Goal: Use online tool/utility: Utilize a website feature to perform a specific function

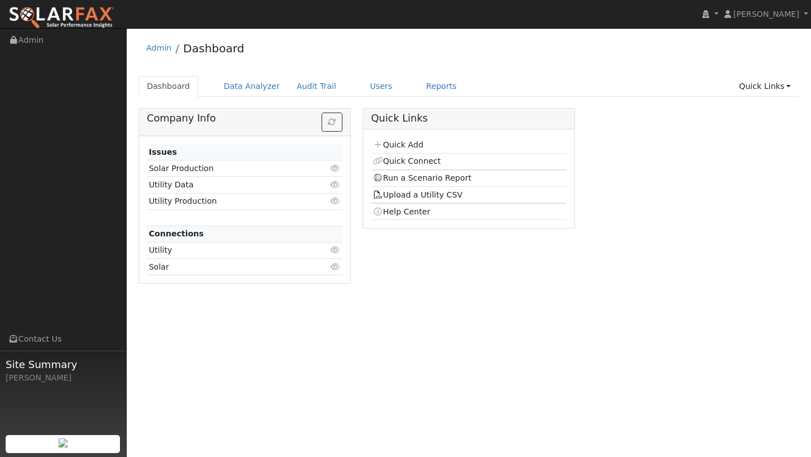
click at [232, 74] on div "Admin Dashboard Dashboard Data Analyzer Audit Trail Users Reports Quick Links Q…" at bounding box center [468, 163] width 673 height 258
click at [236, 79] on link "Data Analyzer" at bounding box center [251, 86] width 73 height 21
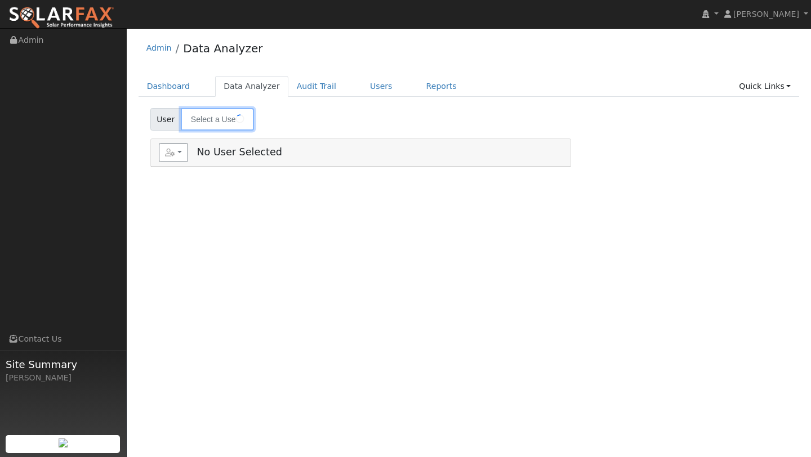
type input "David Schoenberg"
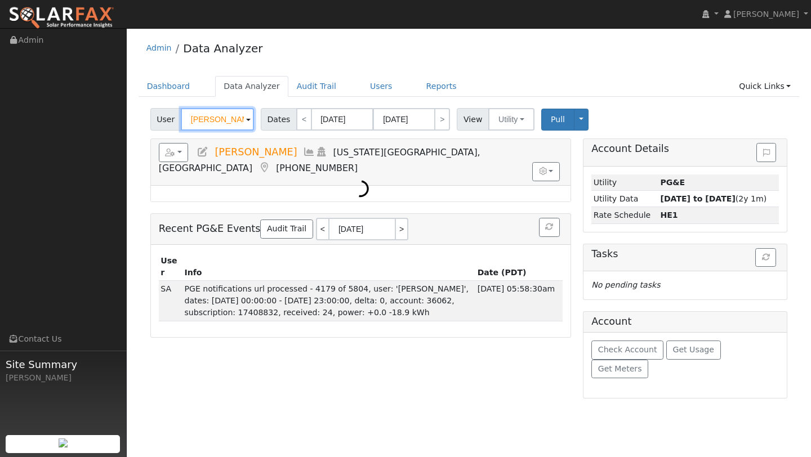
click at [216, 122] on input "David Schoenberg" at bounding box center [217, 119] width 73 height 23
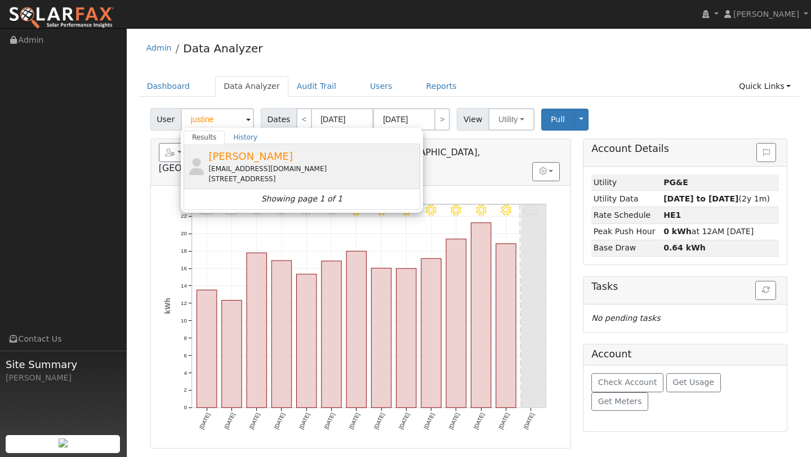
click at [263, 180] on div "418 Fox Oak Court, Vacaville, CA 95688" at bounding box center [312, 179] width 209 height 10
type input "Justine Flanagan"
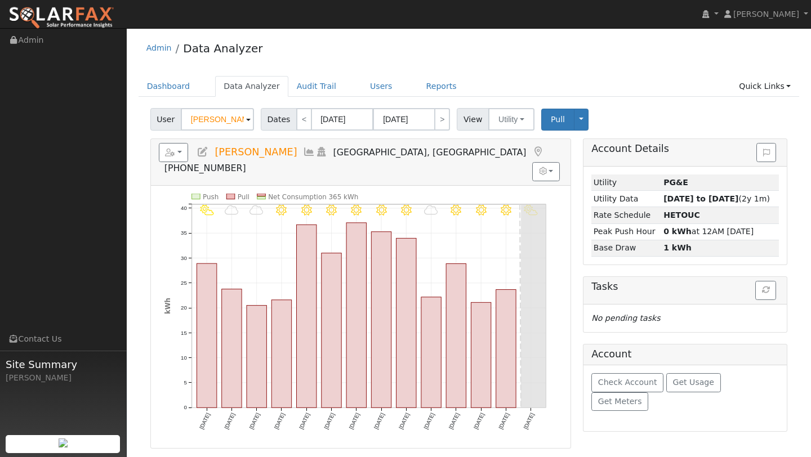
click at [190, 154] on div "Reports Scenario Health Check Energy Audit Account Timeline User Audit Trail In…" at bounding box center [175, 151] width 33 height 11
click at [180, 154] on button "button" at bounding box center [174, 152] width 30 height 19
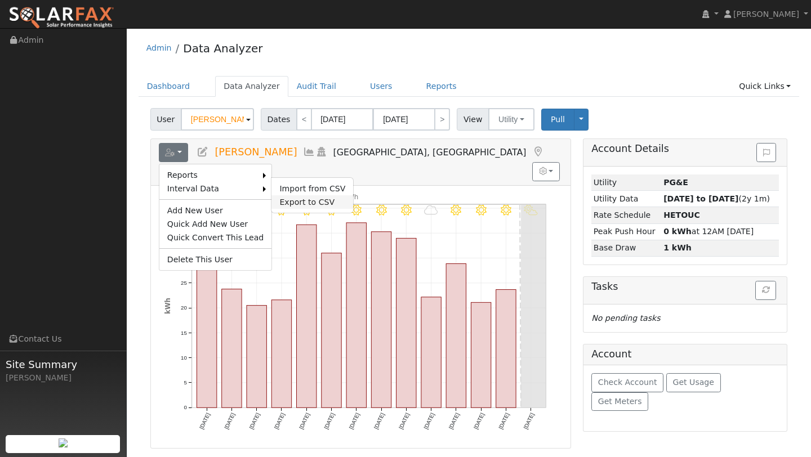
click at [296, 204] on link "Export to CSV" at bounding box center [312, 202] width 82 height 14
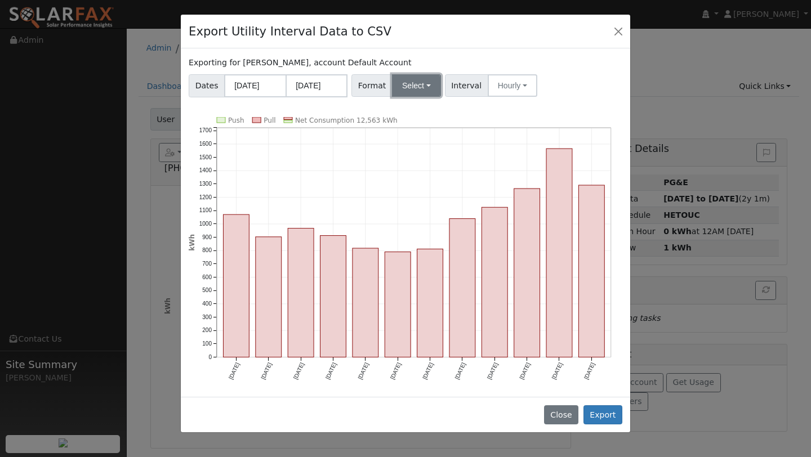
click at [416, 92] on button "Select" at bounding box center [416, 85] width 49 height 23
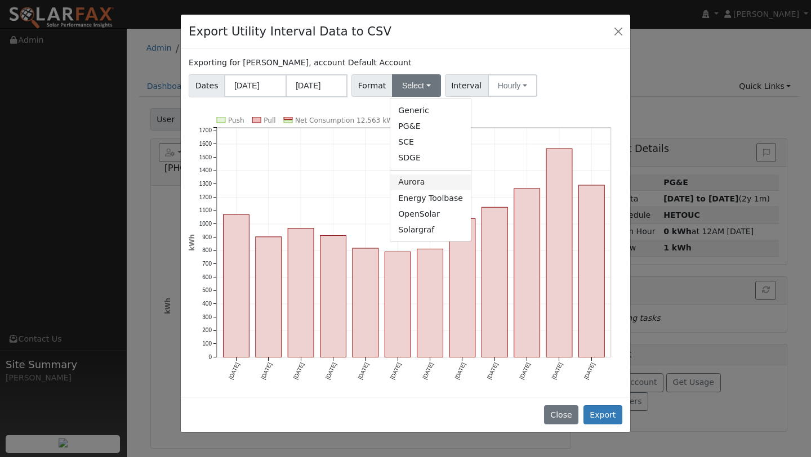
click at [403, 175] on link "Aurora" at bounding box center [430, 183] width 81 height 16
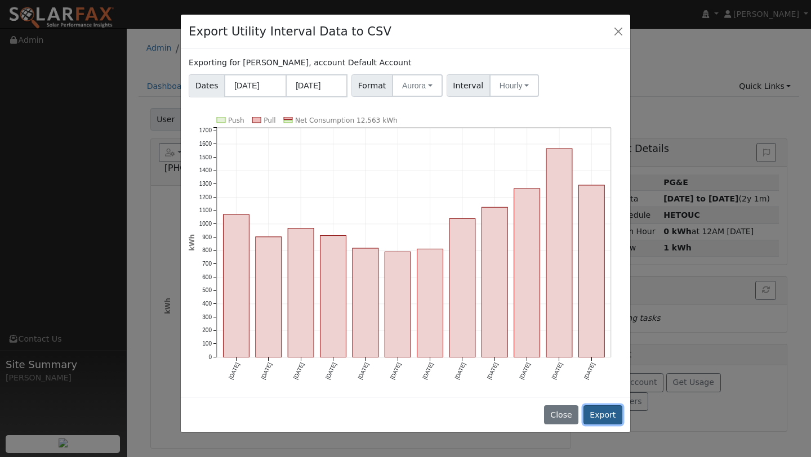
click at [622, 414] on button "Export" at bounding box center [602, 414] width 39 height 19
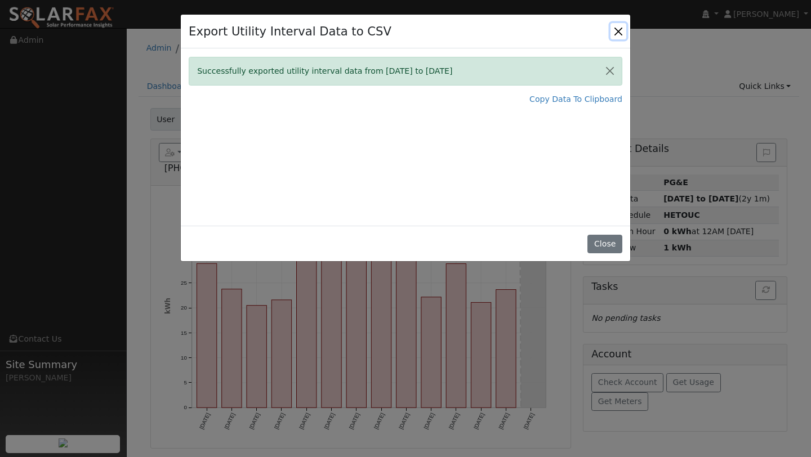
click at [621, 36] on button "Close" at bounding box center [618, 31] width 16 height 16
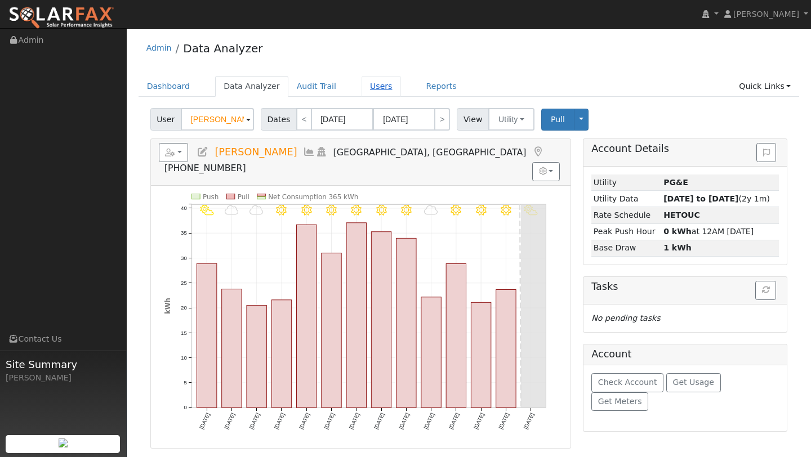
click at [370, 93] on link "Users" at bounding box center [380, 86] width 39 height 21
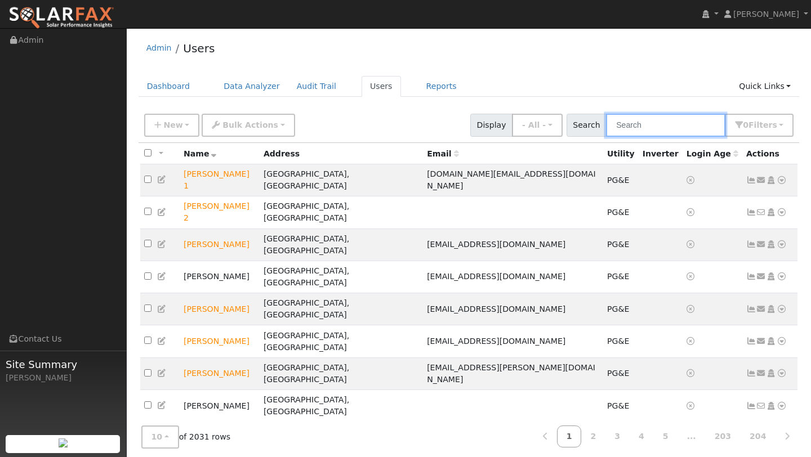
click at [619, 118] on input "text" at bounding box center [665, 125] width 119 height 23
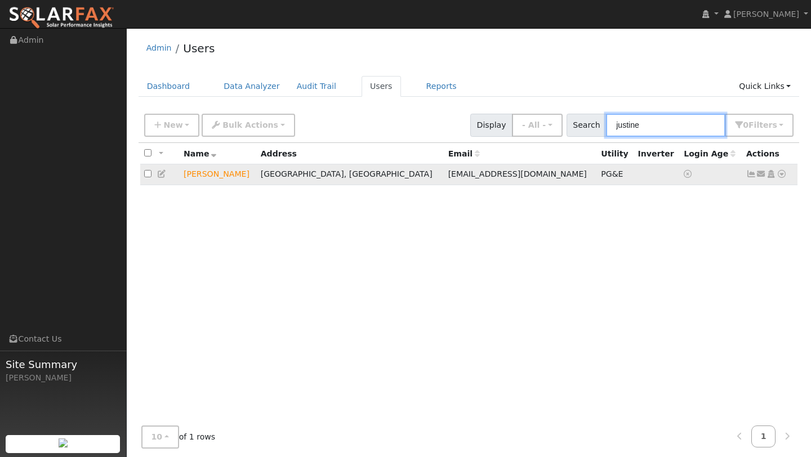
type input "justine"
click at [777, 173] on icon at bounding box center [781, 174] width 10 height 8
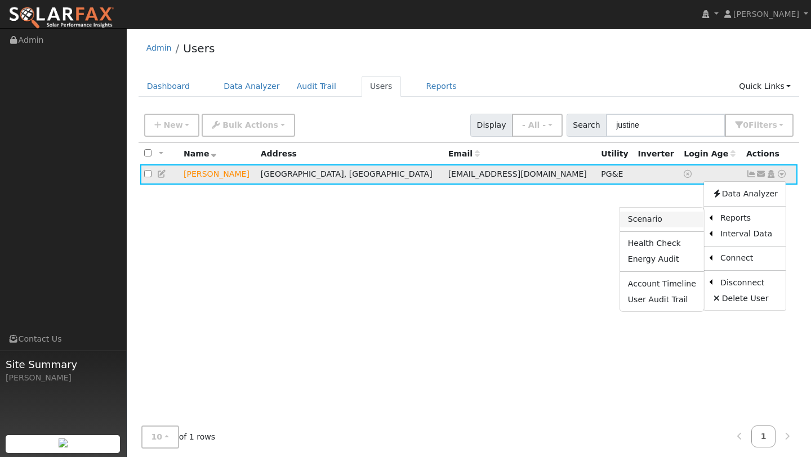
click at [678, 219] on link "Scenario" at bounding box center [662, 220] width 84 height 16
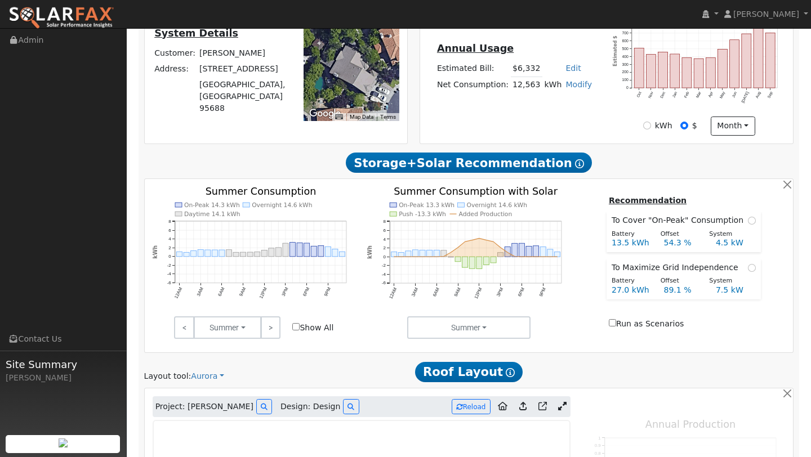
type input "0"
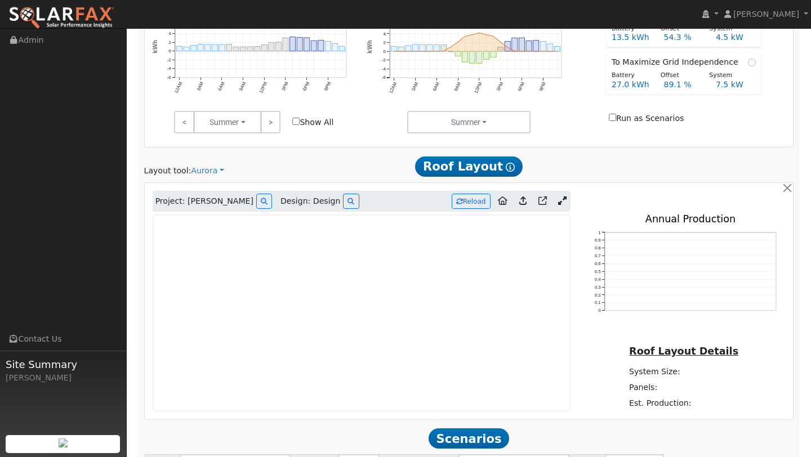
scroll to position [565, 0]
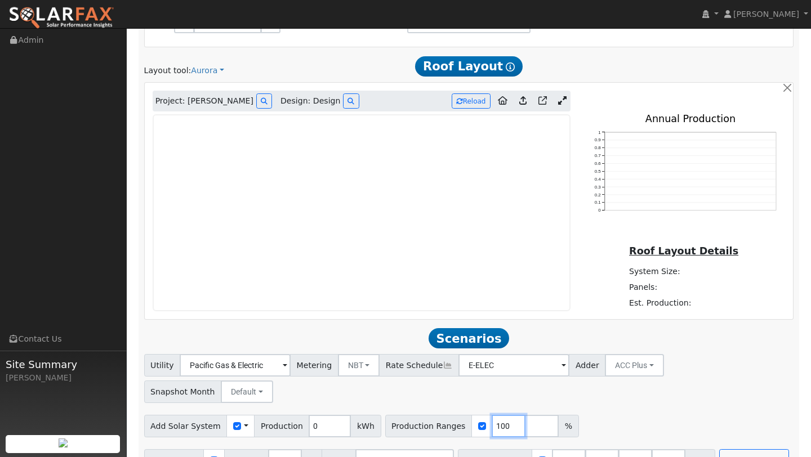
click at [495, 415] on input "100" at bounding box center [508, 426] width 34 height 23
type input "103"
click at [628, 449] on input "40.5" at bounding box center [635, 460] width 34 height 23
type input "4"
type input "0"
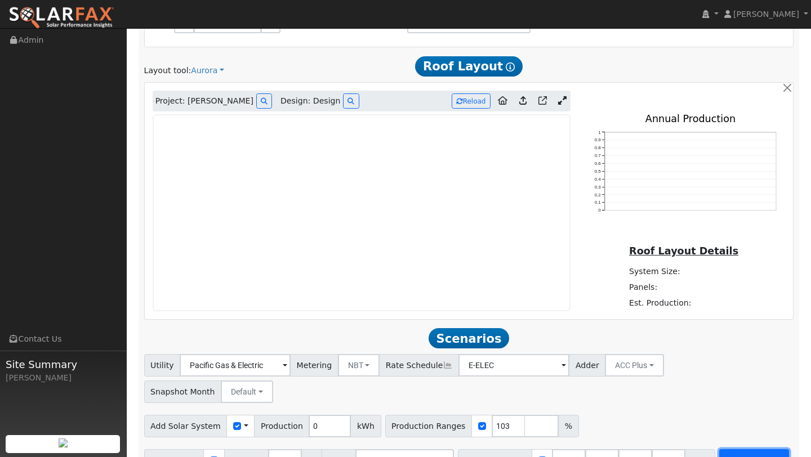
type input "0"
type input "13.5"
type input "27"
click at [732, 449] on button "Run Scenarios" at bounding box center [753, 460] width 69 height 23
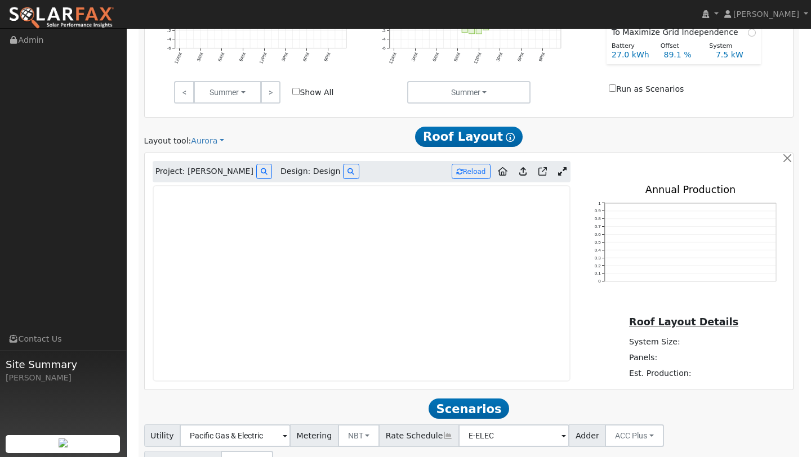
scroll to position [602, 0]
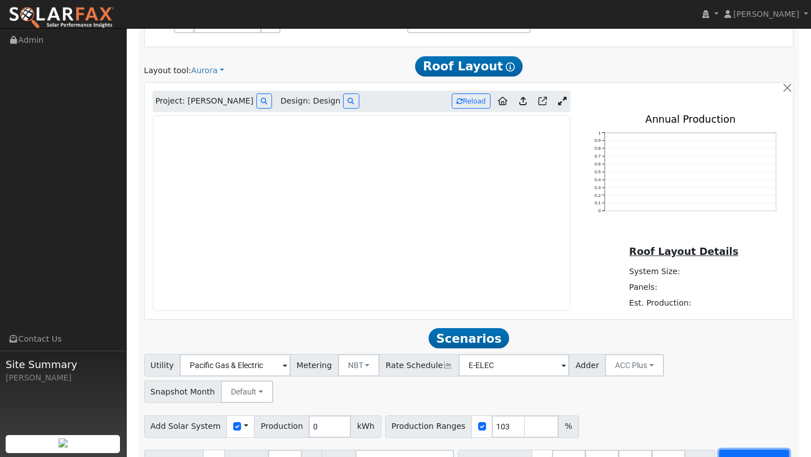
click at [725, 450] on button "Run Scenarios" at bounding box center [753, 461] width 69 height 23
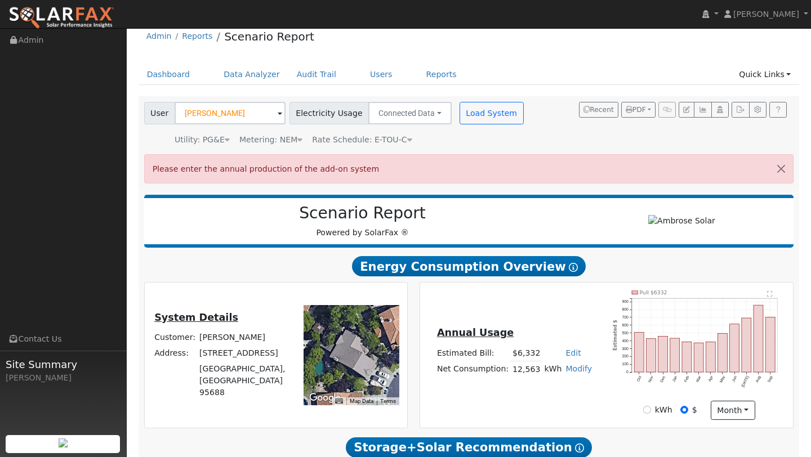
scroll to position [0, 0]
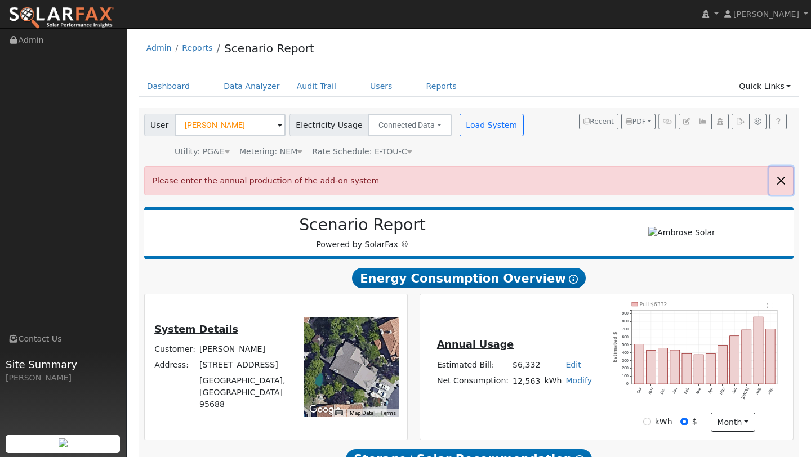
click at [781, 178] on button "button" at bounding box center [781, 181] width 24 height 28
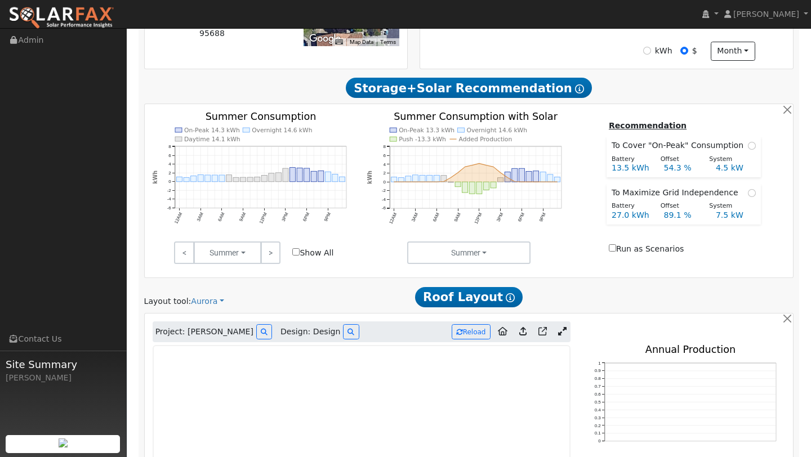
scroll to position [565, 0]
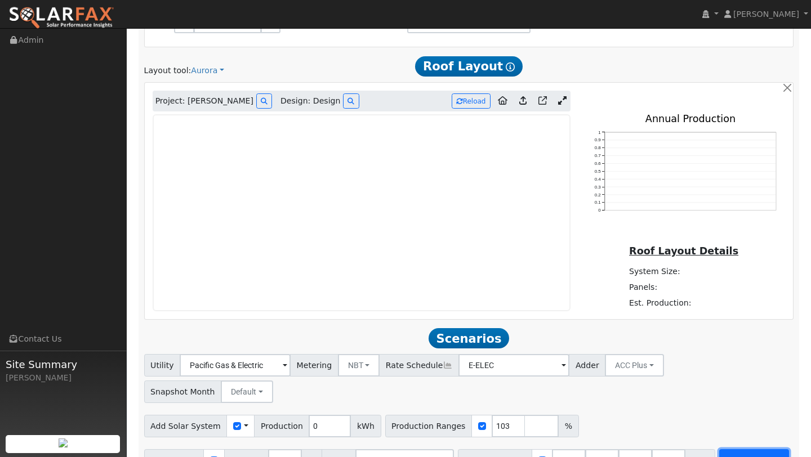
click at [726, 449] on button "Run Scenarios" at bounding box center [753, 460] width 69 height 23
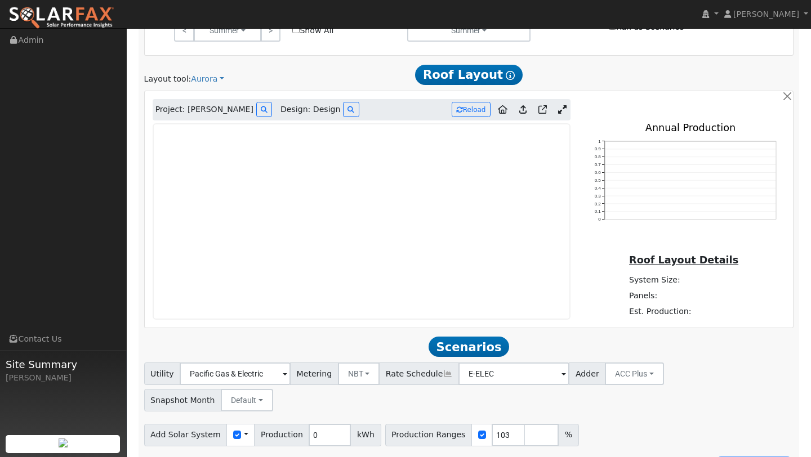
scroll to position [602, 0]
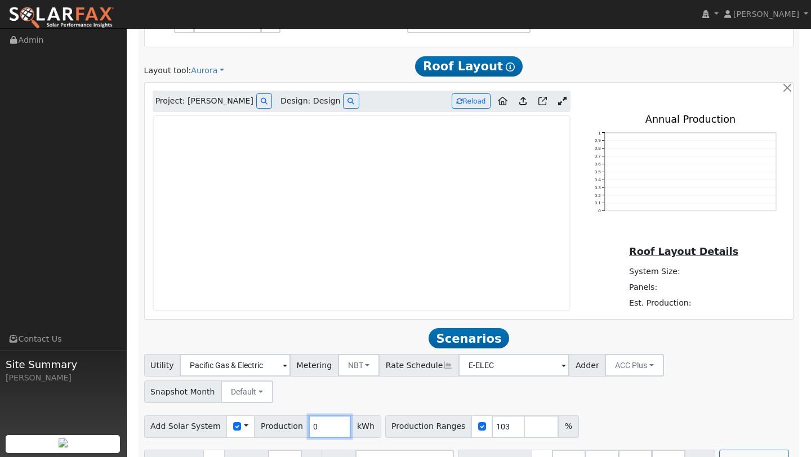
click at [320, 415] on input "0" at bounding box center [329, 426] width 42 height 23
type input "12470"
click at [754, 450] on button "Run Scenarios" at bounding box center [753, 461] width 69 height 23
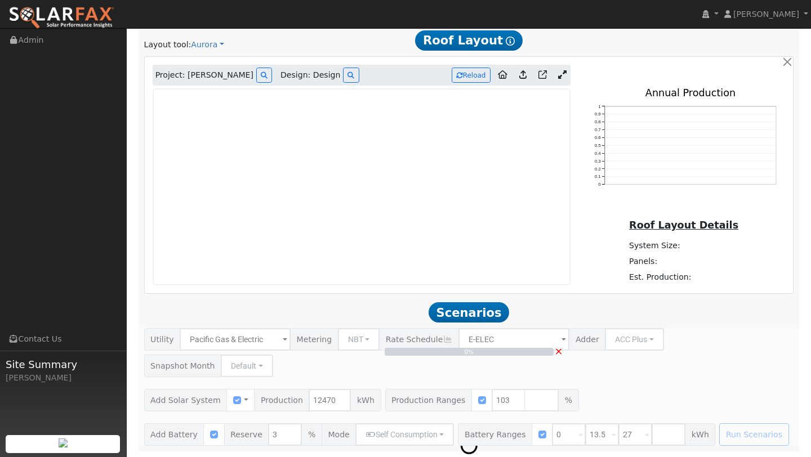
scroll to position [564, 0]
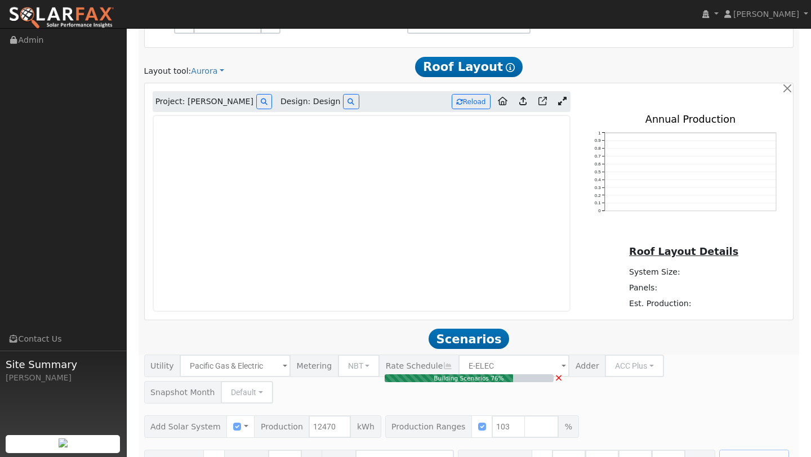
type input "8.6"
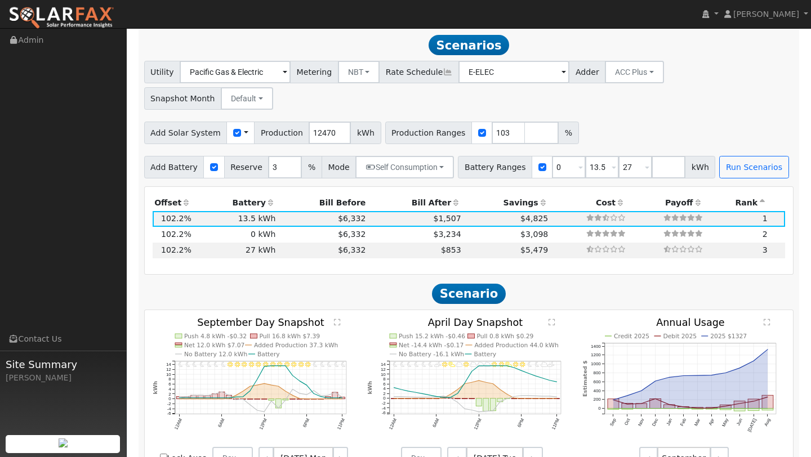
scroll to position [859, 0]
click at [494, 121] on input "103" at bounding box center [508, 132] width 34 height 23
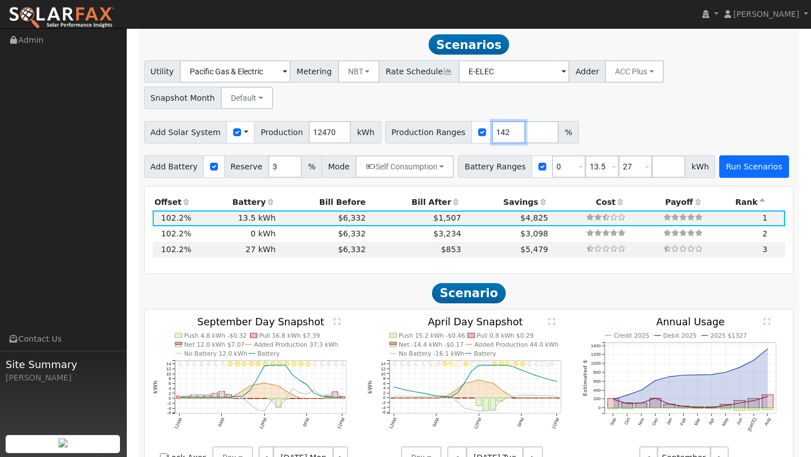
type input "142"
click at [719, 155] on button "Run Scenarios" at bounding box center [753, 166] width 69 height 23
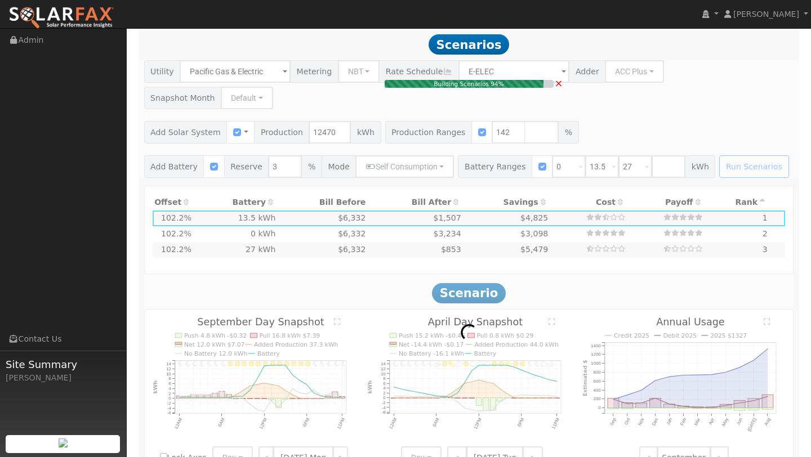
type input "11.8"
type input "$41,316"
type input "$17,255"
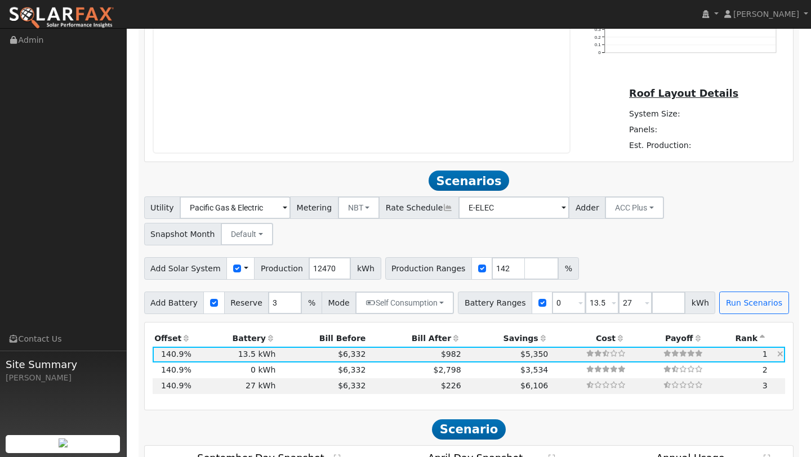
scroll to position [647, 0]
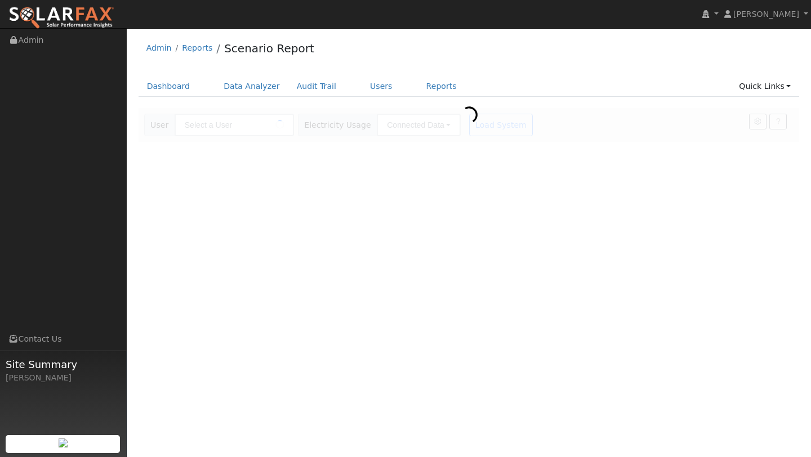
type input "[PERSON_NAME]"
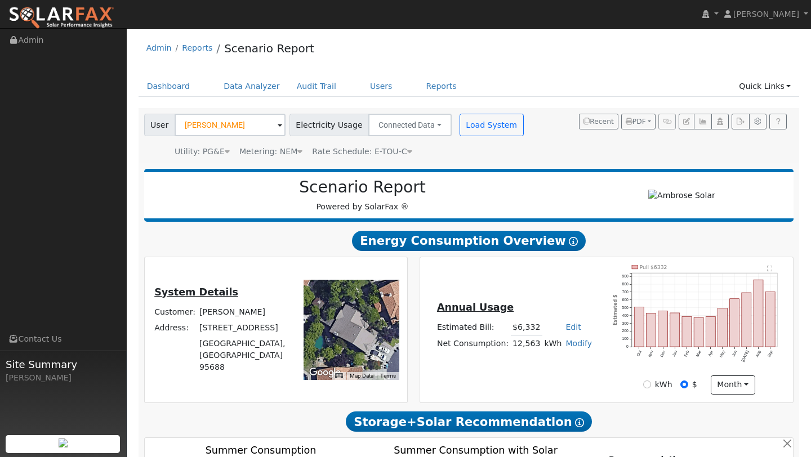
type input "16538"
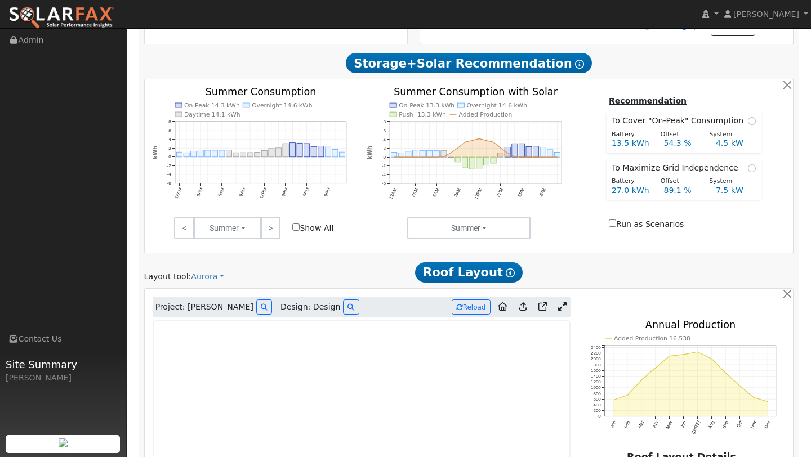
scroll to position [360, 0]
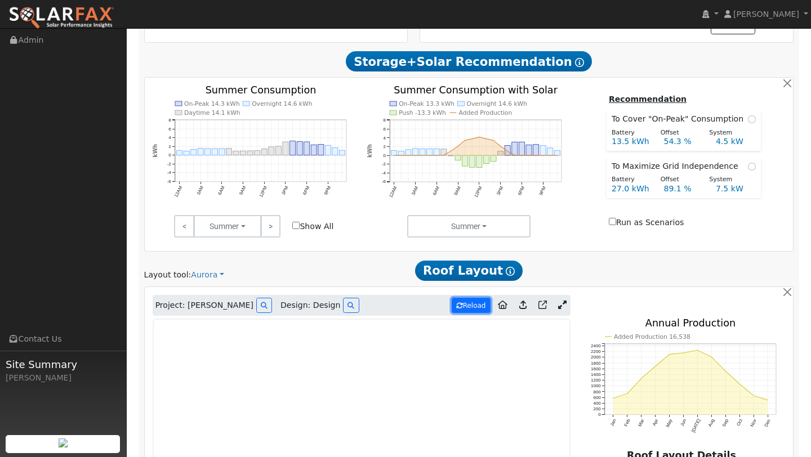
click at [453, 298] on button "Reload" at bounding box center [470, 305] width 39 height 15
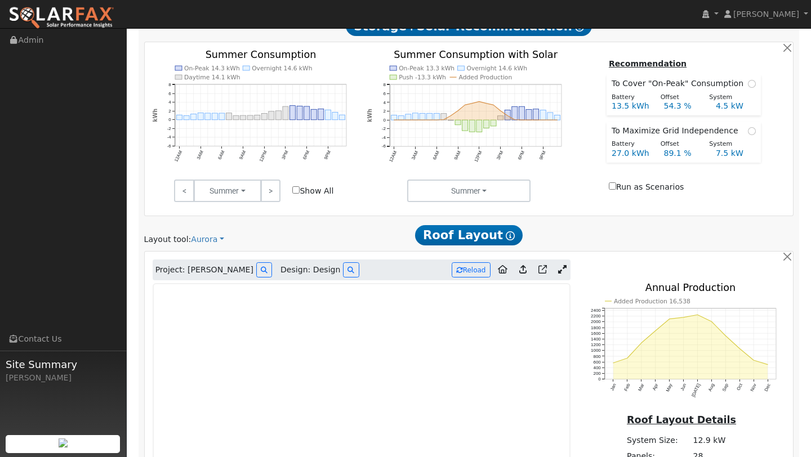
scroll to position [415, 0]
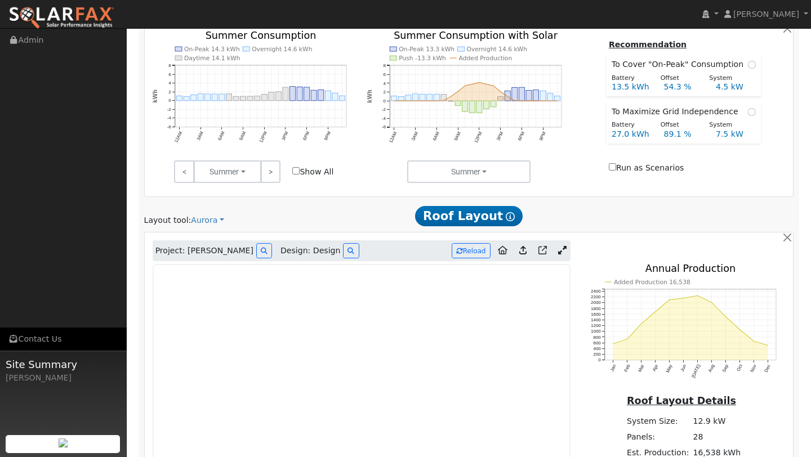
click at [124, 339] on link "Contact Us" at bounding box center [63, 339] width 127 height 23
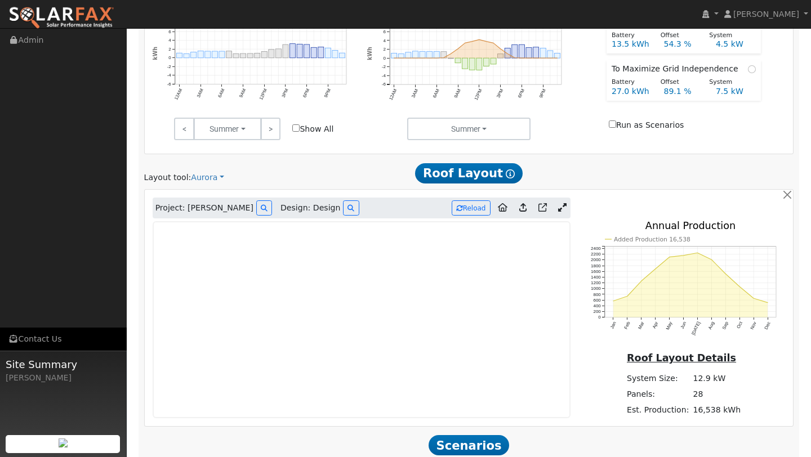
scroll to position [459, 0]
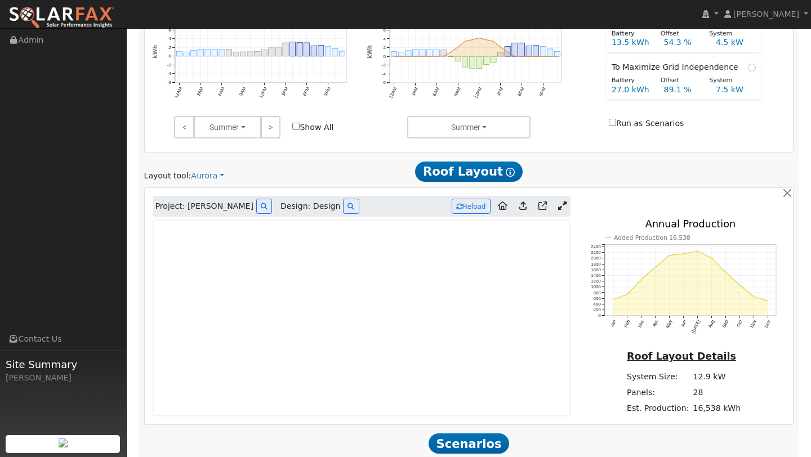
click at [558, 204] on icon at bounding box center [562, 206] width 8 height 8
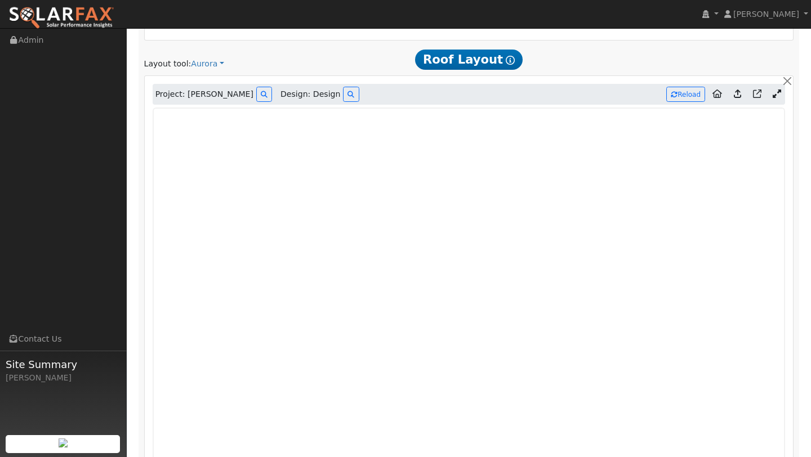
scroll to position [587, 0]
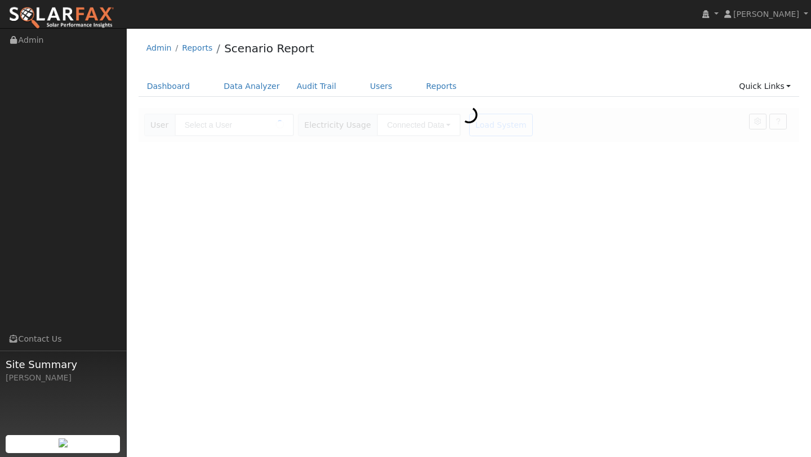
type input "[PERSON_NAME]"
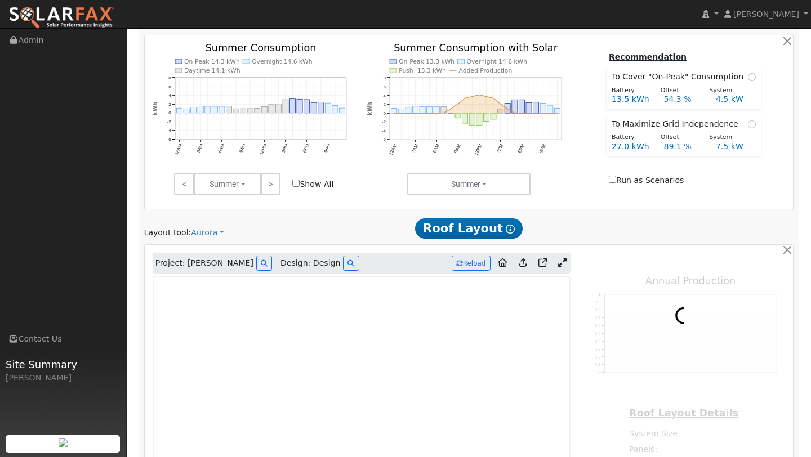
scroll to position [482, 0]
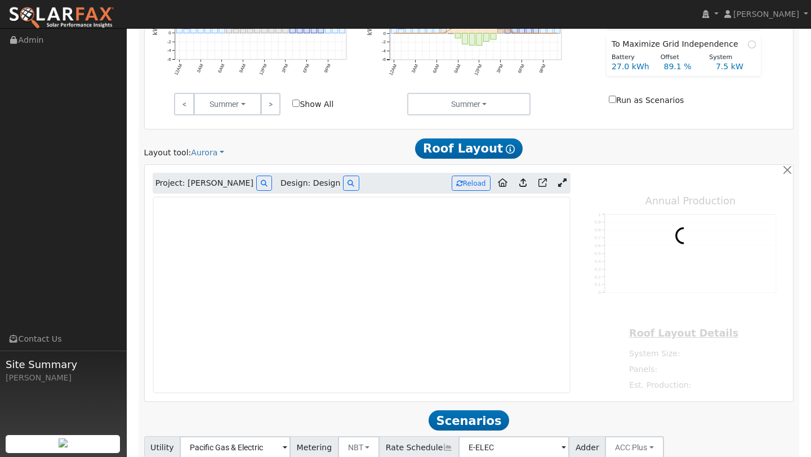
type input "16538"
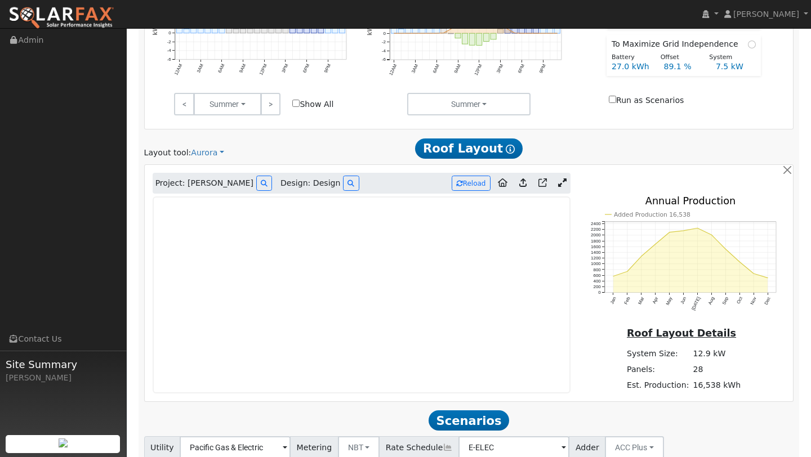
click at [559, 186] on icon at bounding box center [562, 182] width 8 height 8
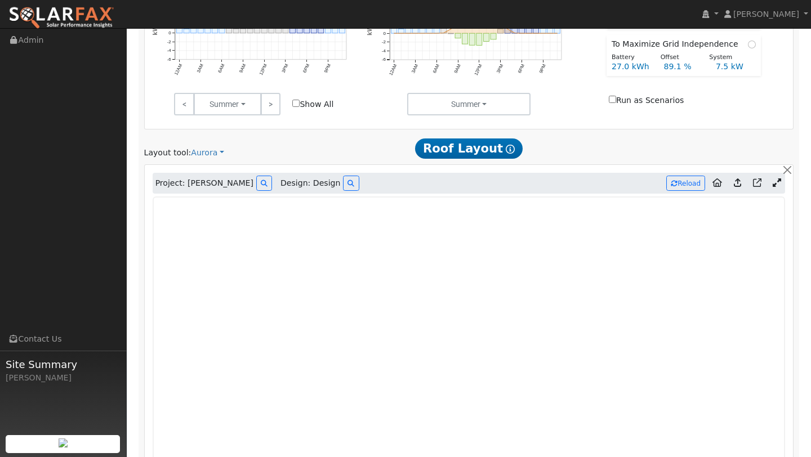
click at [777, 185] on icon at bounding box center [776, 182] width 8 height 8
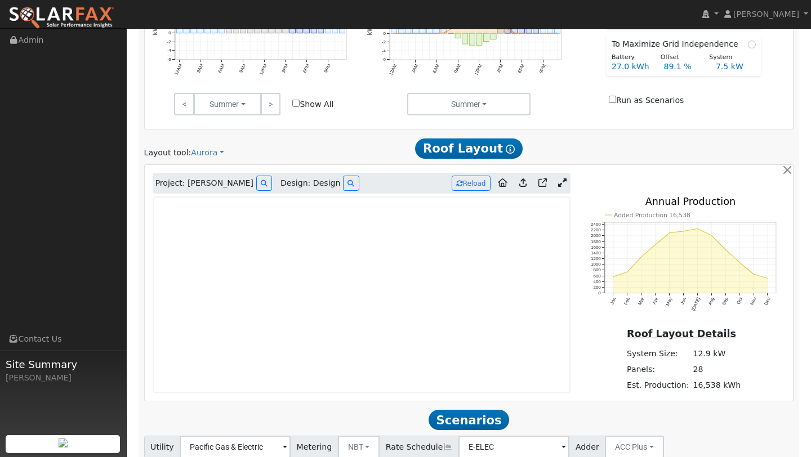
click at [559, 183] on icon at bounding box center [562, 182] width 8 height 8
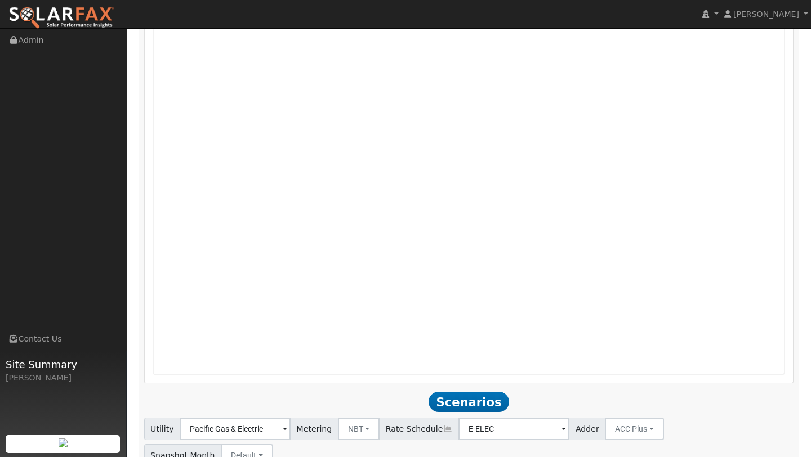
scroll to position [740, 0]
